Goal: Transaction & Acquisition: Download file/media

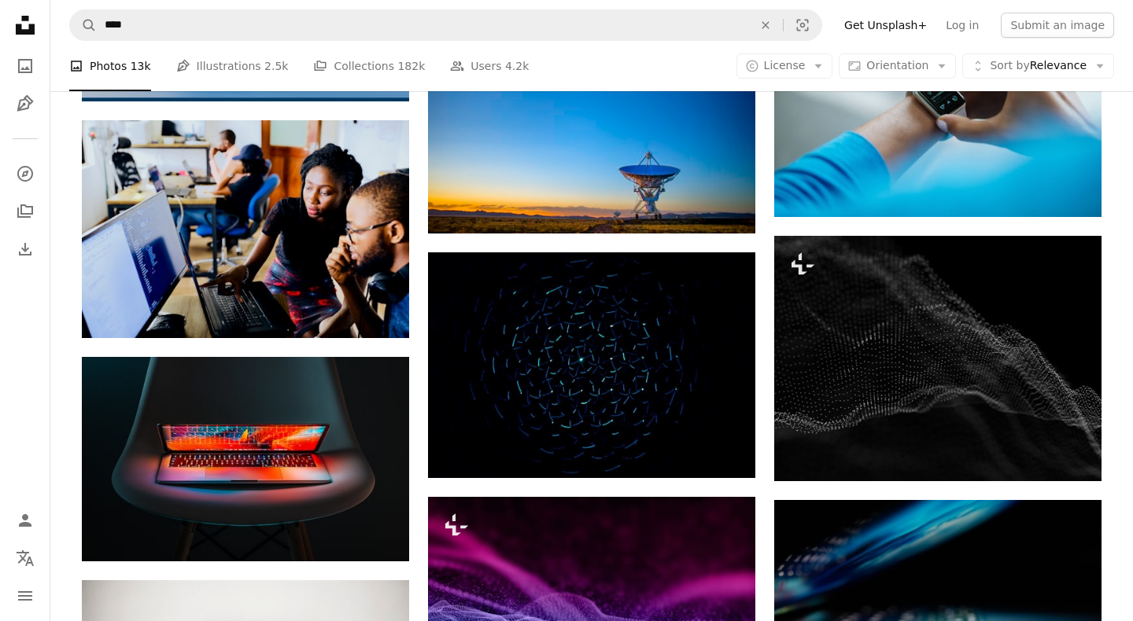
scroll to position [5470, 0]
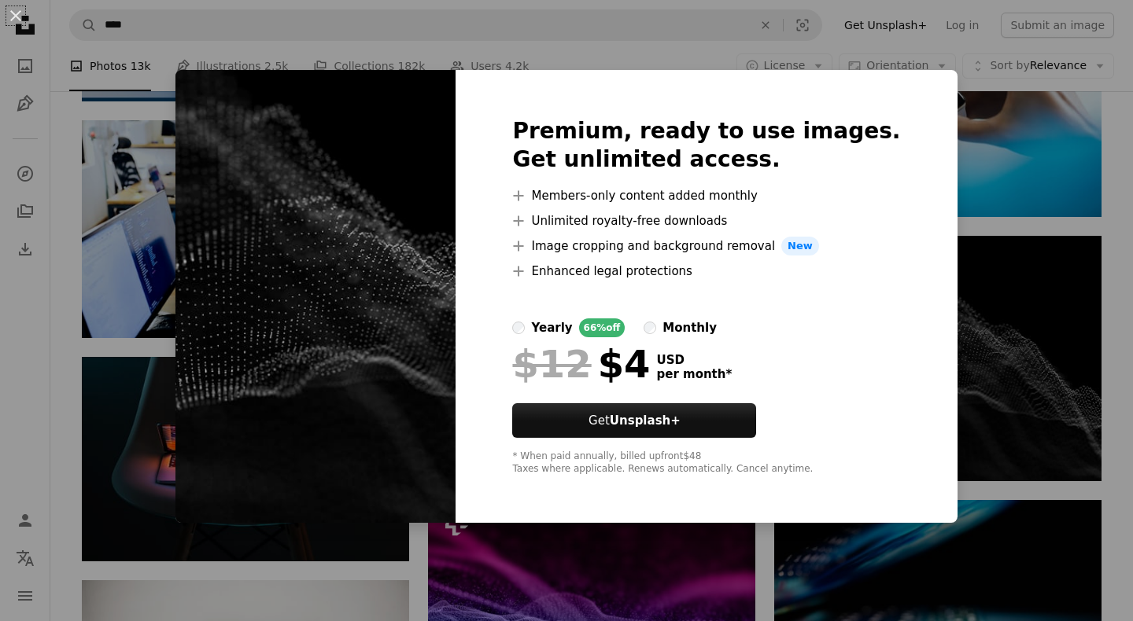
click at [949, 137] on div "An X shape Premium, ready to use images. Get unlimited access. A plus sign Memb…" at bounding box center [566, 310] width 1133 height 621
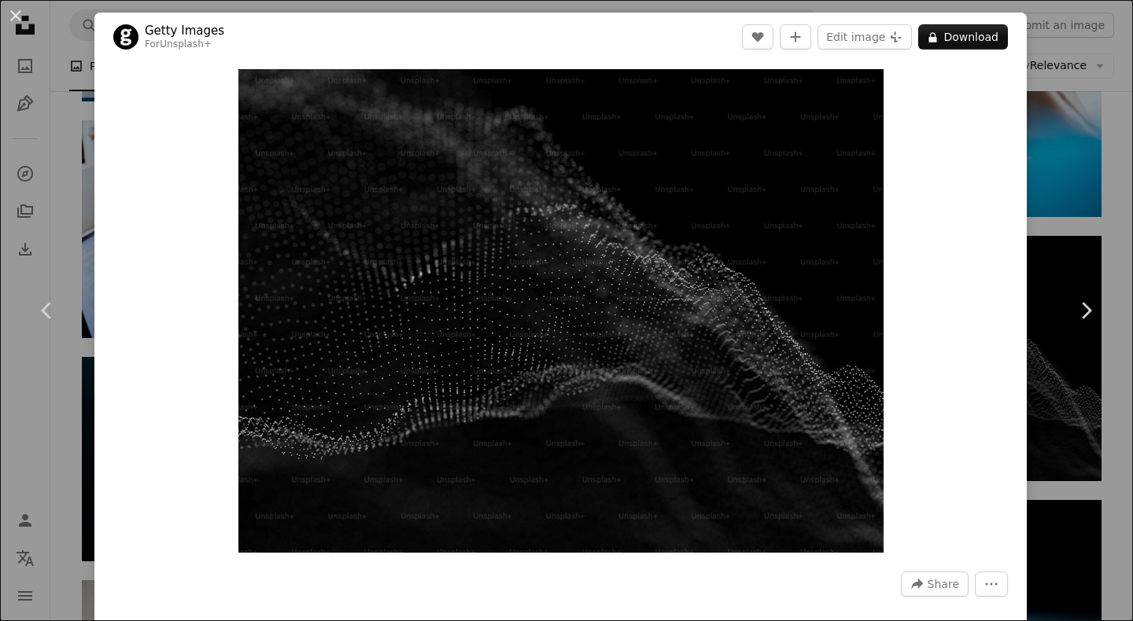
click at [62, 210] on div "An X shape Chevron left Chevron right Getty Images For Unsplash+ A heart A plus…" at bounding box center [566, 310] width 1133 height 621
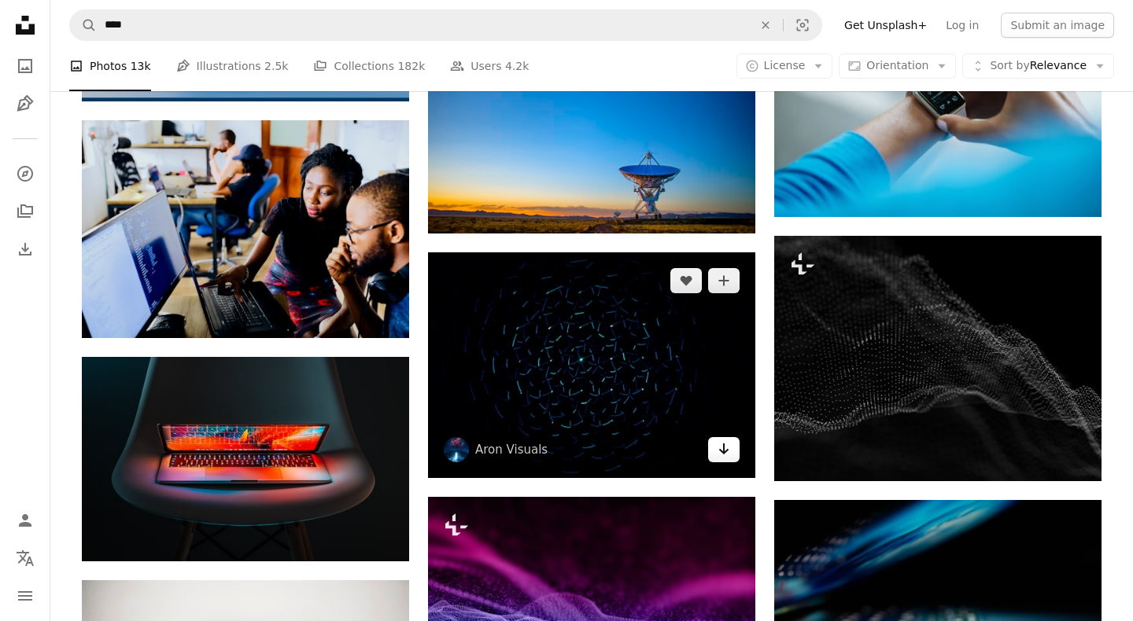
click at [715, 448] on link "Arrow pointing down" at bounding box center [723, 449] width 31 height 25
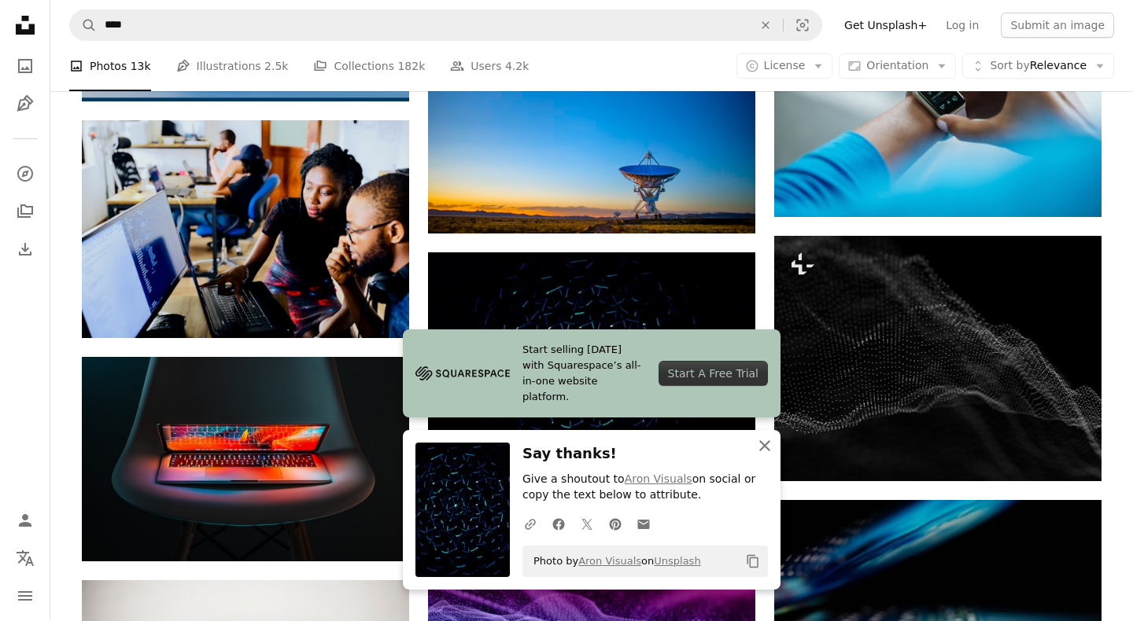
click at [764, 447] on icon "button" at bounding box center [764, 446] width 11 height 11
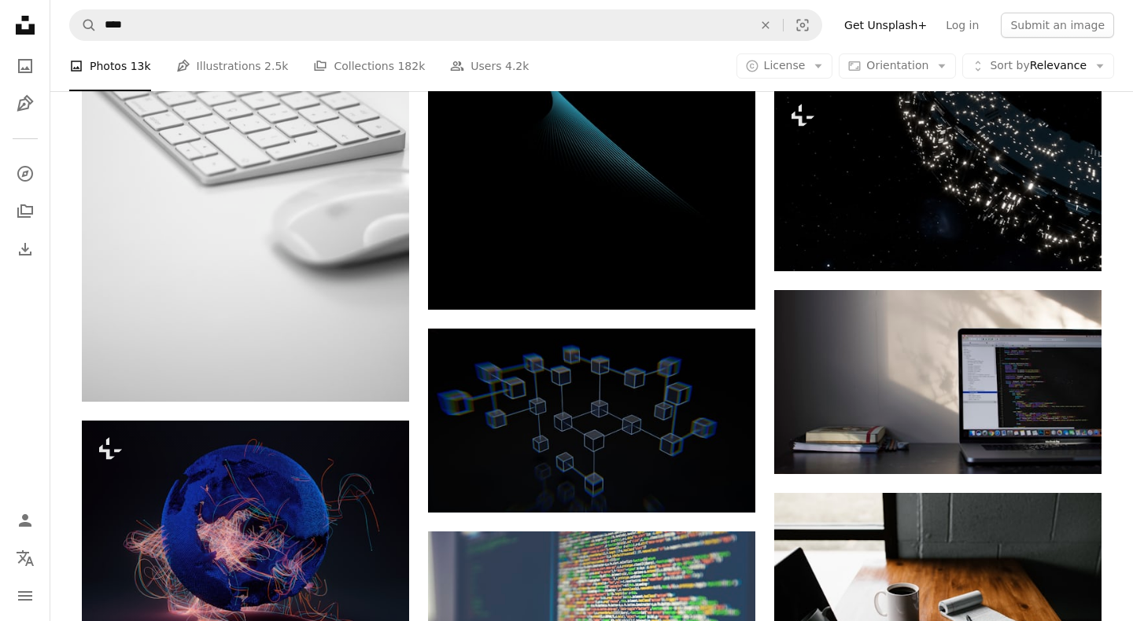
scroll to position [6636, 0]
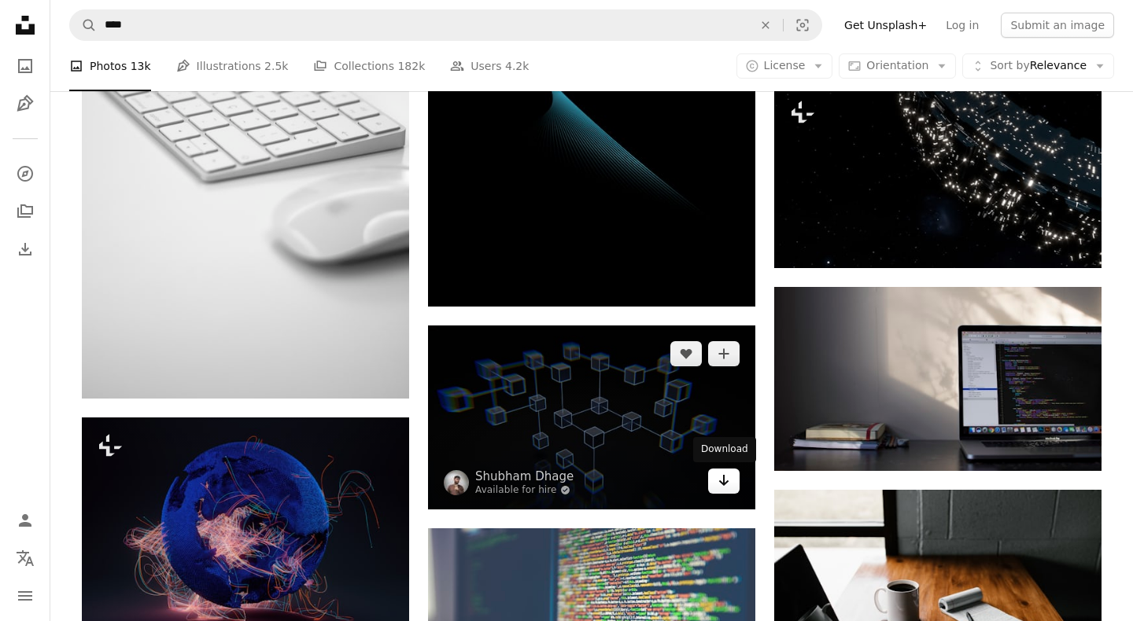
click at [723, 483] on icon "Download" at bounding box center [724, 480] width 10 height 11
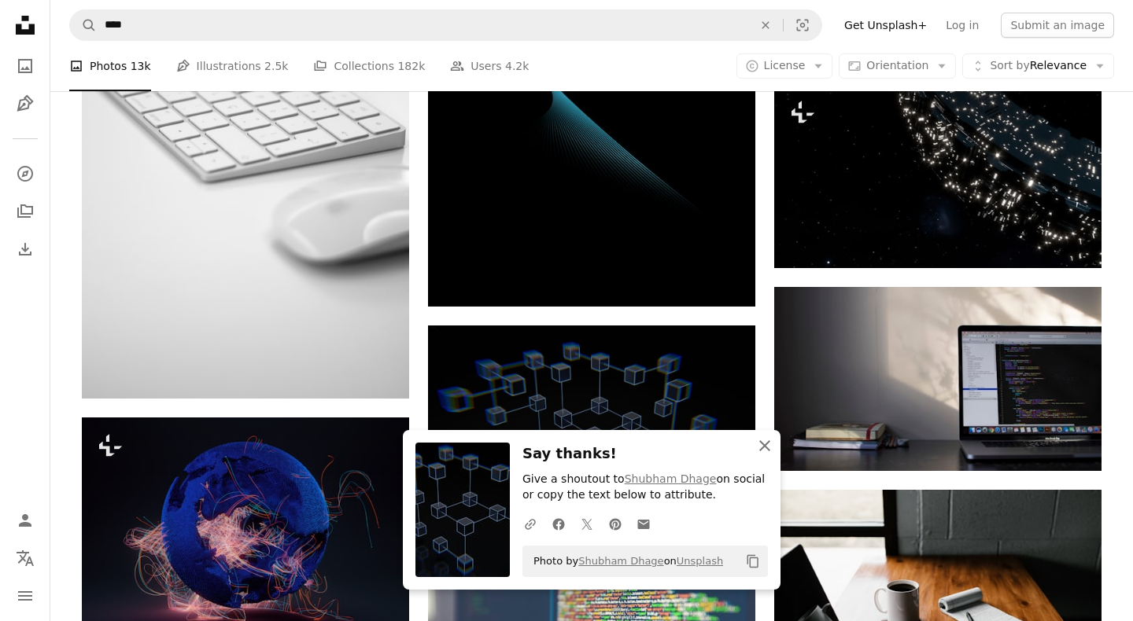
click at [762, 447] on icon "An X shape" at bounding box center [764, 446] width 19 height 19
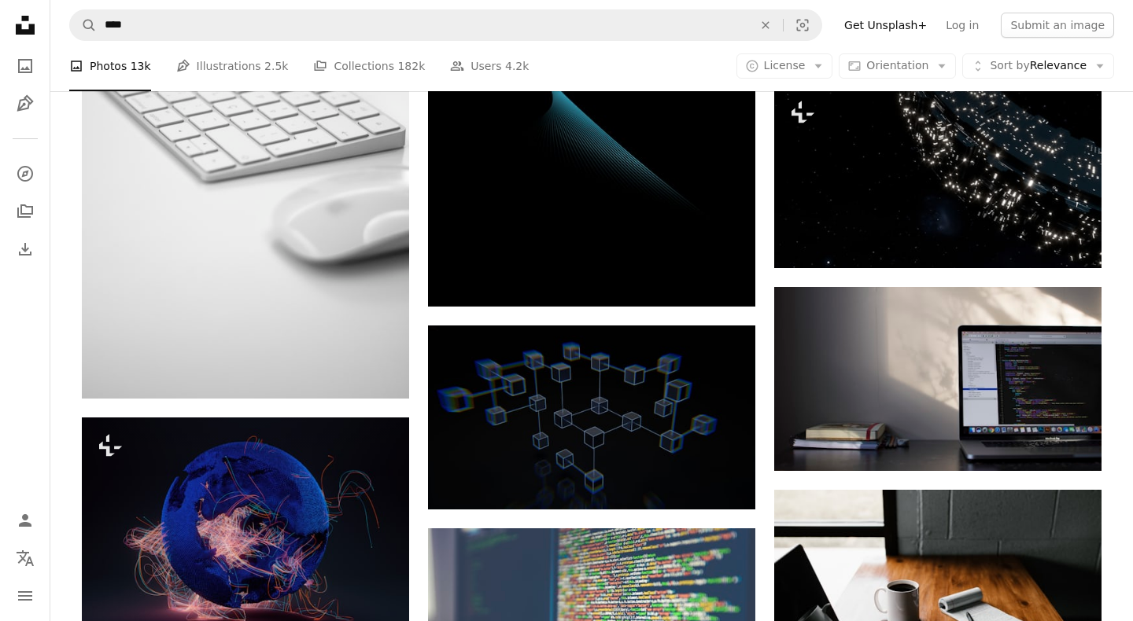
click at [608, 459] on h3 "Say thanks!" at bounding box center [644, 470] width 245 height 23
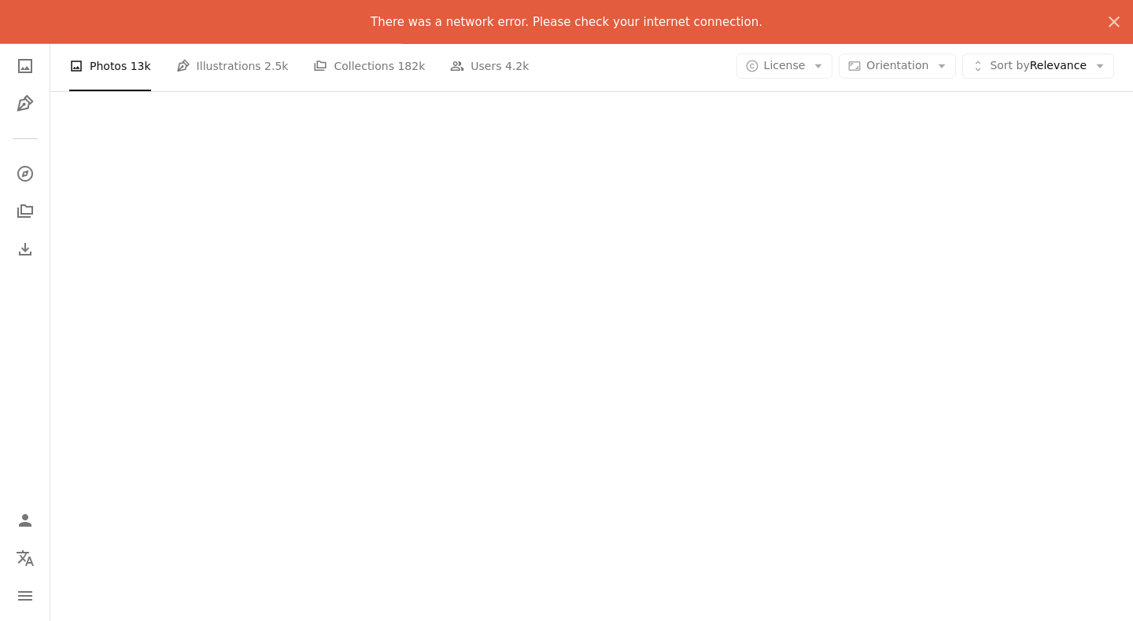
scroll to position [27962, 0]
